Goal: Task Accomplishment & Management: Manage account settings

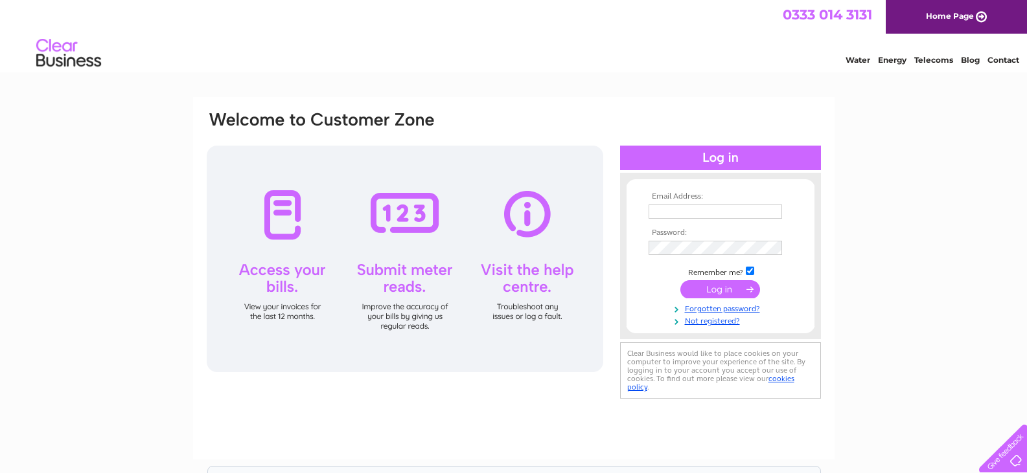
type input "langworthymot@googlemail.com"
click at [727, 295] on input "submit" at bounding box center [720, 289] width 80 height 18
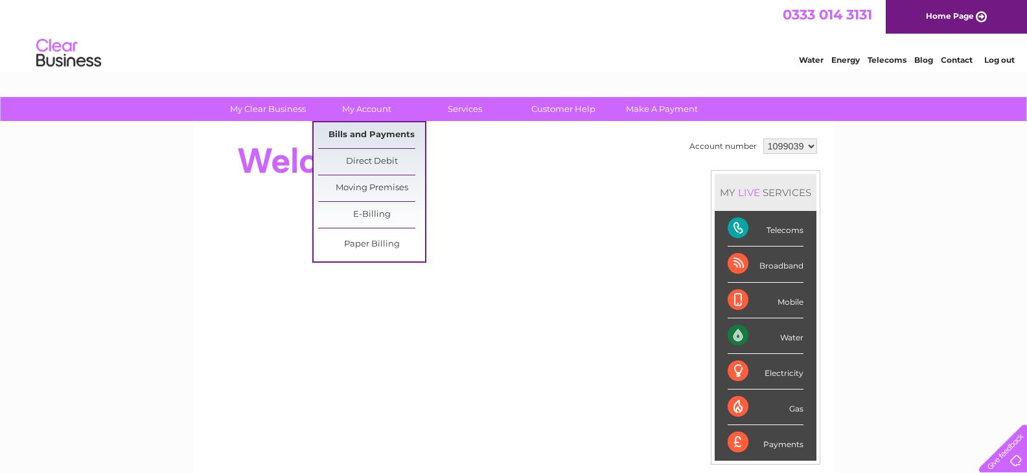
click at [366, 137] on link "Bills and Payments" at bounding box center [371, 135] width 107 height 26
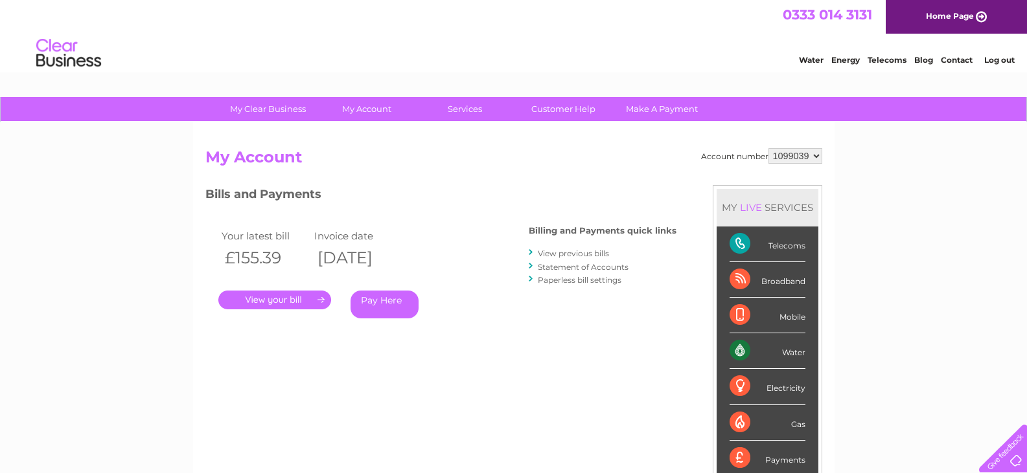
click at [565, 251] on link "View previous bills" at bounding box center [573, 254] width 71 height 10
click at [548, 252] on link "View previous bills" at bounding box center [573, 254] width 71 height 10
click at [599, 249] on link "View previous bills" at bounding box center [573, 254] width 71 height 10
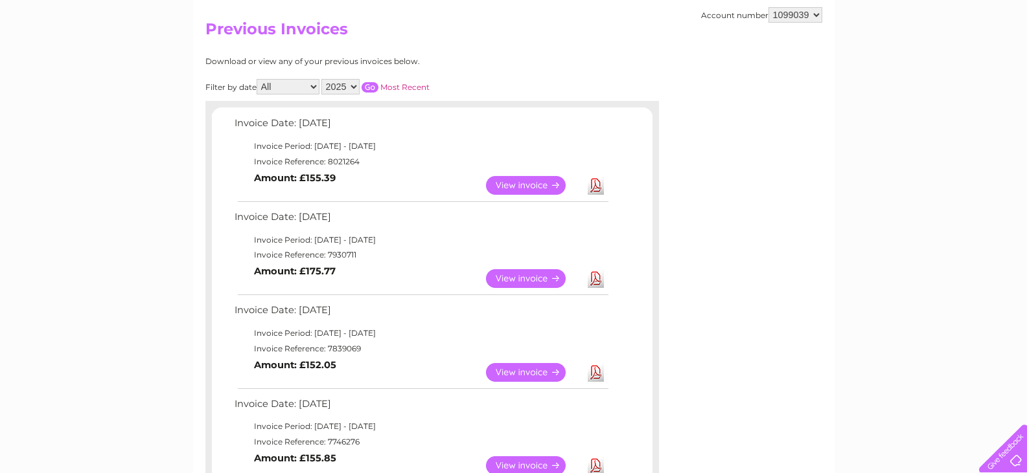
scroll to position [130, 0]
click at [504, 364] on link "View" at bounding box center [533, 371] width 95 height 19
click at [522, 366] on link "View" at bounding box center [533, 371] width 95 height 19
click at [597, 371] on link "Download" at bounding box center [596, 371] width 16 height 19
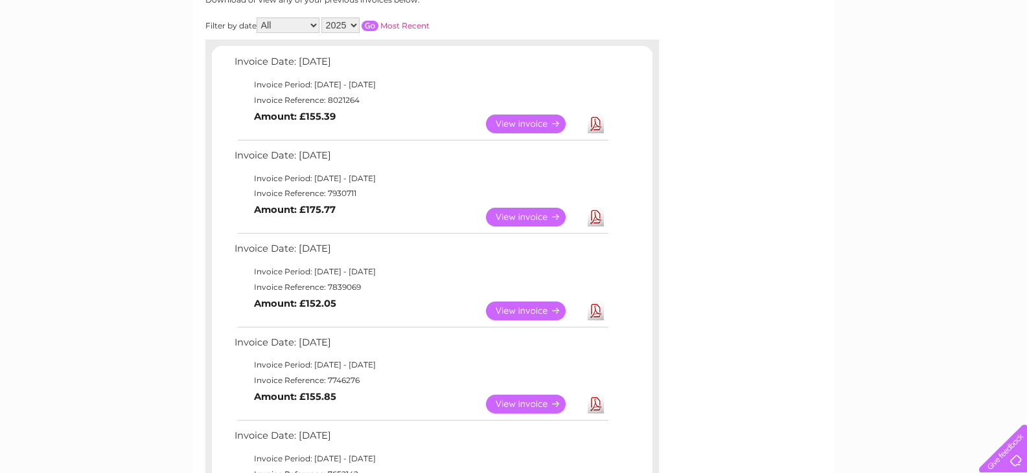
scroll to position [259, 0]
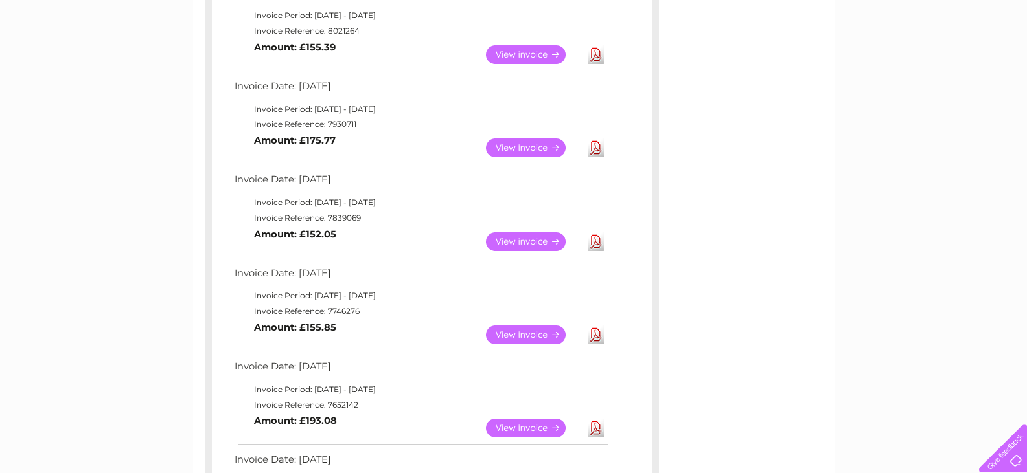
click at [532, 240] on link "View" at bounding box center [533, 242] width 95 height 19
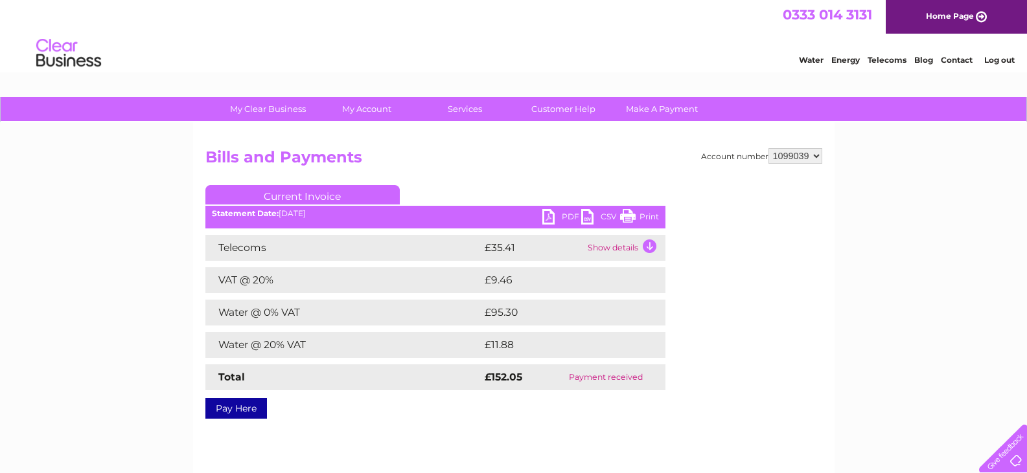
click at [628, 218] on link "Print" at bounding box center [639, 218] width 39 height 19
